Goal: Transaction & Acquisition: Purchase product/service

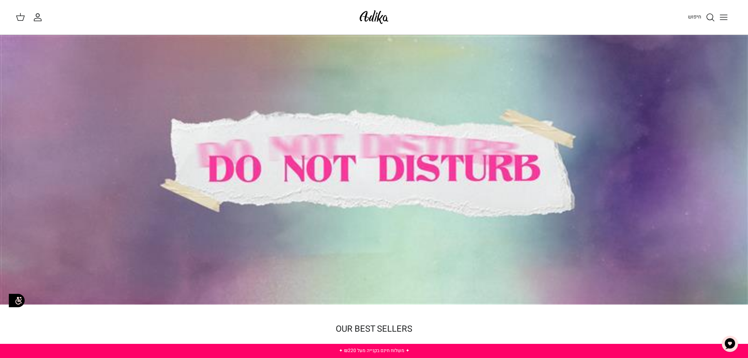
click at [727, 16] on icon "Toggle menu" at bounding box center [723, 17] width 9 height 9
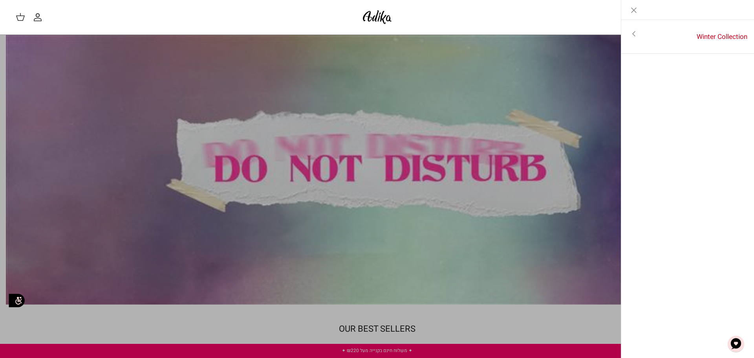
click at [631, 7] on icon "Close" at bounding box center [633, 10] width 9 height 9
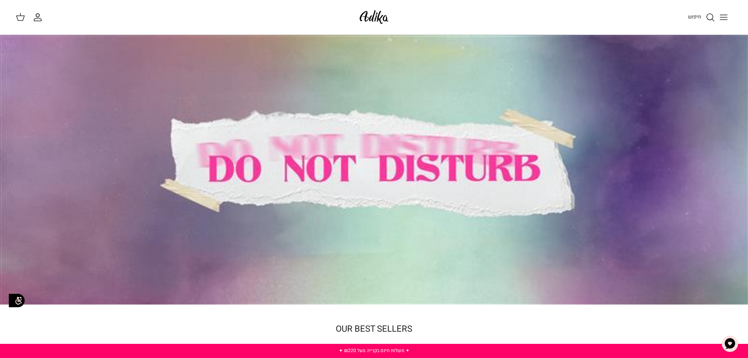
click at [729, 18] on button "Toggle menu" at bounding box center [723, 17] width 17 height 17
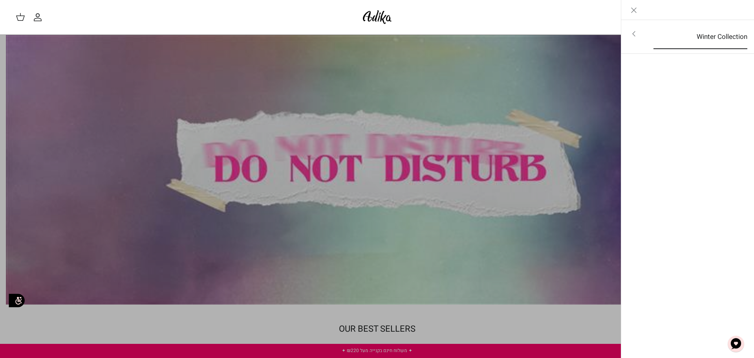
click at [708, 39] on link "Winter Collection" at bounding box center [701, 37] width 108 height 24
click at [708, 39] on link "לכל הפריטים" at bounding box center [687, 35] width 125 height 20
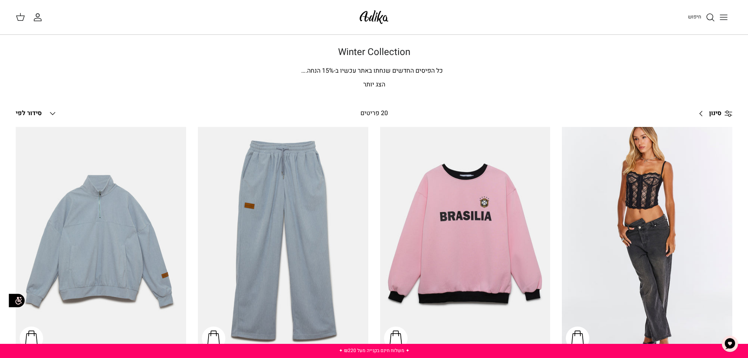
click at [723, 114] on link "סינון Right" at bounding box center [713, 113] width 39 height 19
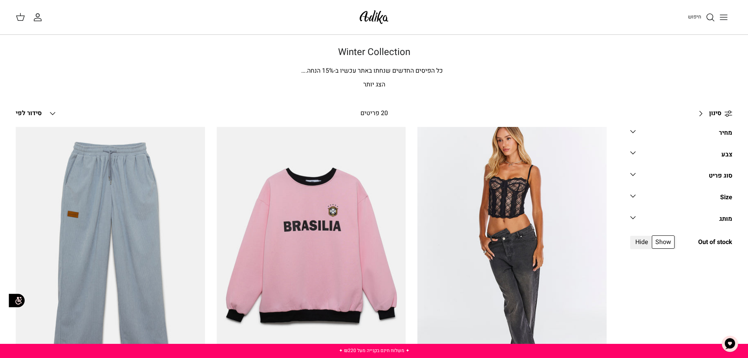
click at [644, 245] on span "Hide" at bounding box center [642, 241] width 20 height 13
click at [652, 238] on input "Hide" at bounding box center [652, 237] width 1 height 1
radio input "true"
